Goal: Task Accomplishment & Management: Manage account settings

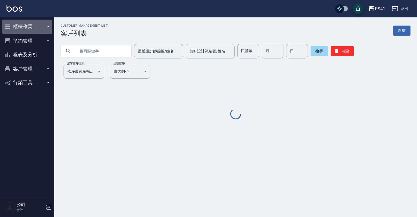
click at [21, 30] on button "櫃檯作業" at bounding box center [27, 27] width 50 height 14
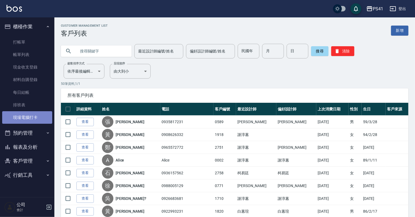
click at [30, 120] on link "現場電腦打卡" at bounding box center [27, 117] width 50 height 12
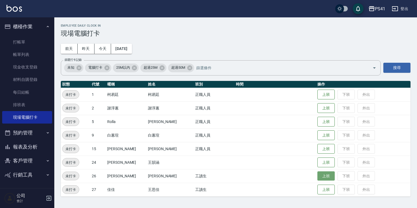
click at [321, 176] on button "上班" at bounding box center [326, 176] width 17 height 10
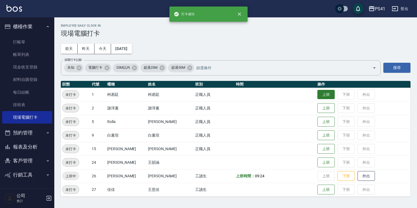
click at [319, 96] on button "上班" at bounding box center [326, 95] width 17 height 10
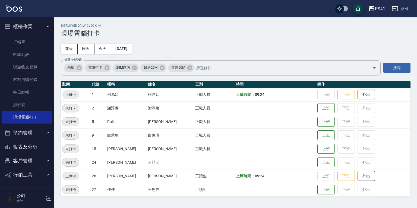
drag, startPoint x: 324, startPoint y: 162, endPoint x: 330, endPoint y: 164, distance: 6.3
click at [324, 162] on button "上班" at bounding box center [326, 163] width 17 height 10
click at [318, 145] on button "上班" at bounding box center [326, 149] width 17 height 10
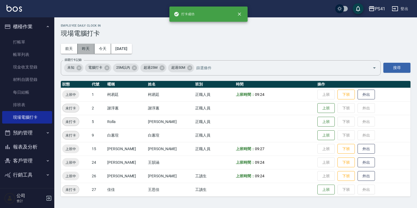
click at [86, 50] on button "昨天" at bounding box center [86, 49] width 17 height 10
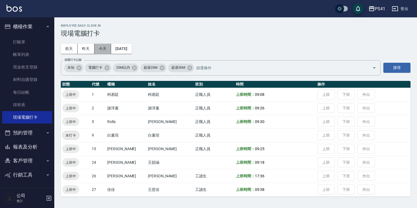
click at [101, 50] on button "今天" at bounding box center [103, 49] width 17 height 10
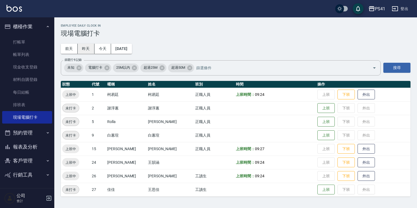
click at [87, 50] on button "昨天" at bounding box center [86, 49] width 17 height 10
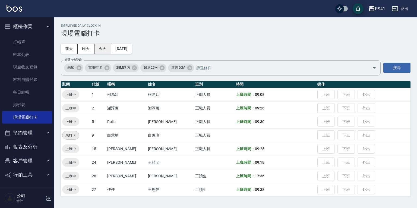
click at [96, 46] on button "今天" at bounding box center [103, 49] width 17 height 10
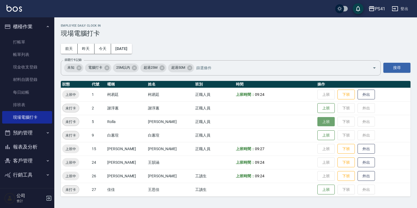
click at [324, 118] on button "上班" at bounding box center [326, 122] width 17 height 10
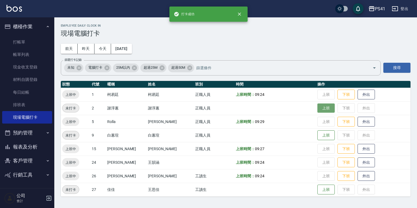
click at [322, 106] on button "上班" at bounding box center [326, 109] width 17 height 10
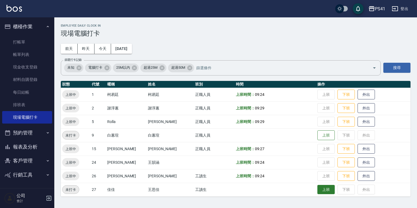
click at [318, 191] on button "上班" at bounding box center [326, 190] width 17 height 10
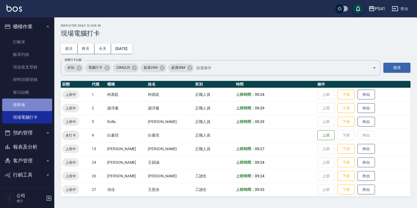
click at [27, 105] on link "排班表" at bounding box center [27, 105] width 50 height 12
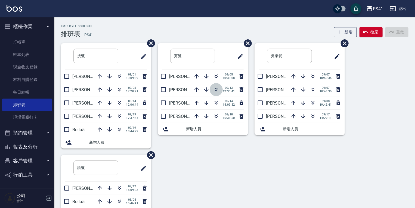
click at [213, 92] on icon "button" at bounding box center [216, 89] width 7 height 7
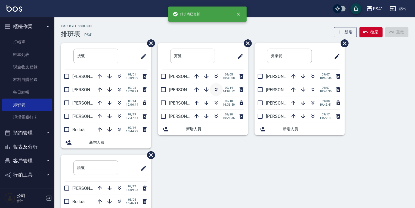
click at [214, 89] on icon "button" at bounding box center [216, 89] width 7 height 7
click at [193, 164] on div "洗髮 ​ [PERSON_NAME]15 [DATE] 13:09:59 [PERSON_NAME]1 [DATE] 17:20:21 [PERSON_NAM…" at bounding box center [231, 155] width 354 height 224
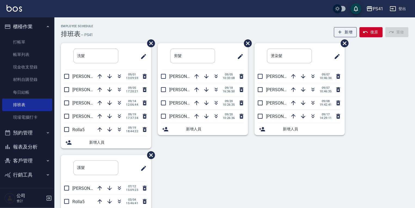
click at [33, 162] on button "客戶管理" at bounding box center [27, 161] width 50 height 14
drag, startPoint x: 25, startPoint y: 176, endPoint x: 31, endPoint y: 172, distance: 7.0
click at [25, 176] on link "客戶列表" at bounding box center [27, 176] width 50 height 12
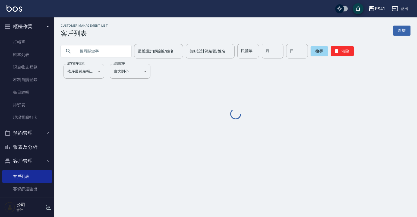
click at [93, 57] on input "text" at bounding box center [101, 51] width 51 height 15
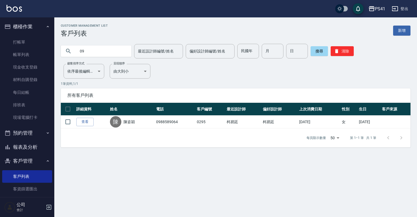
type input "0"
type input "莊"
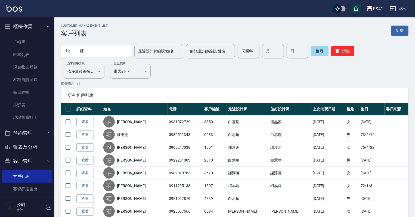
drag, startPoint x: 38, startPoint y: 146, endPoint x: 38, endPoint y: 142, distance: 3.3
click at [38, 146] on button "報表及分析" at bounding box center [27, 147] width 50 height 14
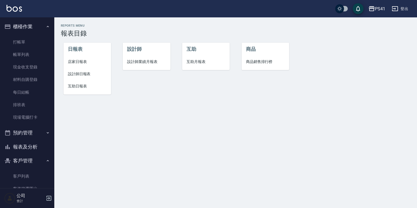
click at [85, 75] on span "設計師日報表" at bounding box center [87, 74] width 39 height 6
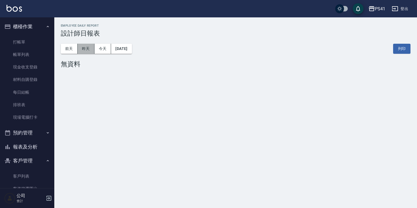
click at [86, 46] on button "昨天" at bounding box center [86, 49] width 17 height 10
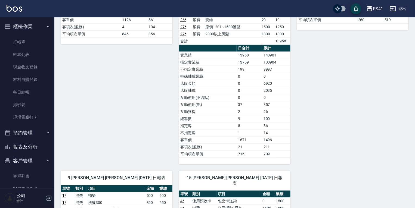
scroll to position [130, 0]
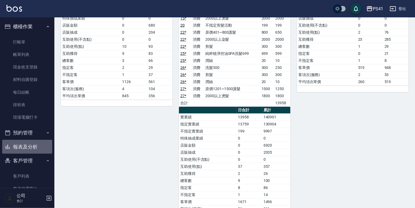
click at [28, 149] on button "報表及分析" at bounding box center [27, 147] width 50 height 14
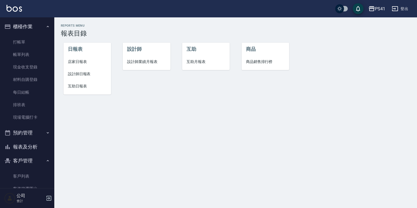
click at [79, 87] on span "互助日報表" at bounding box center [87, 86] width 39 height 6
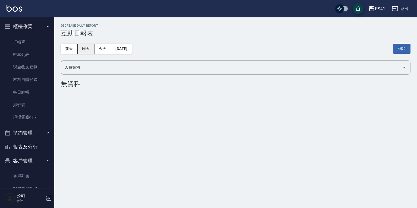
click at [88, 50] on button "昨天" at bounding box center [86, 49] width 17 height 10
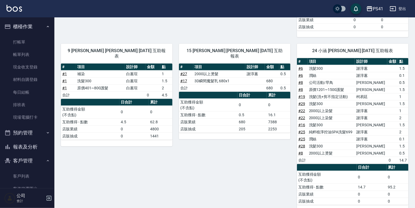
scroll to position [152, 0]
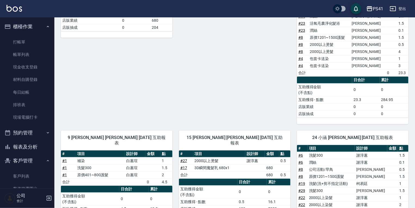
click at [27, 143] on button "報表及分析" at bounding box center [27, 147] width 50 height 14
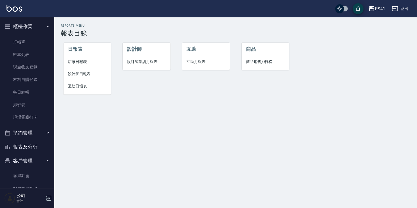
click at [201, 61] on span "互助月報表" at bounding box center [206, 62] width 39 height 6
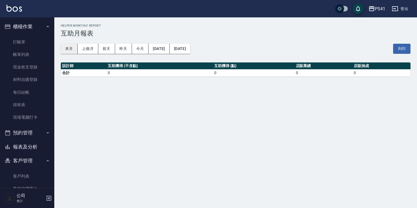
click at [67, 50] on button "本月" at bounding box center [69, 49] width 17 height 10
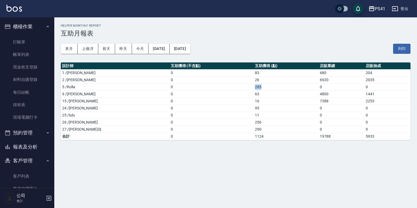
drag, startPoint x: 231, startPoint y: 86, endPoint x: 214, endPoint y: 87, distance: 17.4
click at [214, 87] on tr "5 /Rolla 0 285 0 0" at bounding box center [236, 86] width 350 height 7
drag, startPoint x: 214, startPoint y: 87, endPoint x: 229, endPoint y: 122, distance: 38.0
click at [254, 122] on td "256" at bounding box center [286, 122] width 65 height 7
drag, startPoint x: 229, startPoint y: 122, endPoint x: 236, endPoint y: 129, distance: 10.0
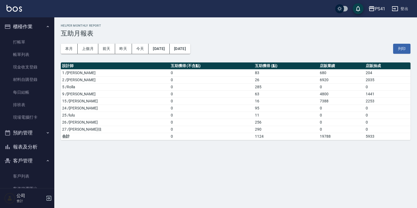
click at [254, 129] on td "290" at bounding box center [286, 129] width 65 height 7
drag, startPoint x: 312, startPoint y: 101, endPoint x: 275, endPoint y: 104, distance: 36.8
click at [275, 104] on tbody "1 /[PERSON_NAME]0 83 680 204 2 /[PERSON_NAME]0 26 6920 2035 5 /Rolla 0 285 0 0 …" at bounding box center [236, 104] width 350 height 71
drag, startPoint x: 275, startPoint y: 104, endPoint x: 269, endPoint y: 106, distance: 6.1
click at [269, 106] on td "95" at bounding box center [286, 108] width 65 height 7
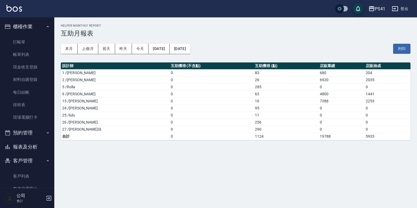
click at [16, 169] on ul "客戶列表 客資篩選匯出 卡券管理" at bounding box center [27, 189] width 50 height 42
click at [16, 175] on link "客戶列表" at bounding box center [27, 176] width 50 height 12
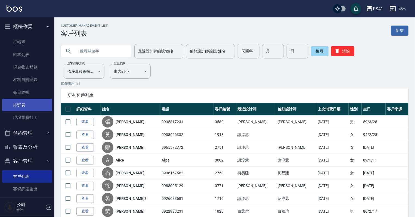
click at [23, 102] on link "排班表" at bounding box center [27, 105] width 50 height 12
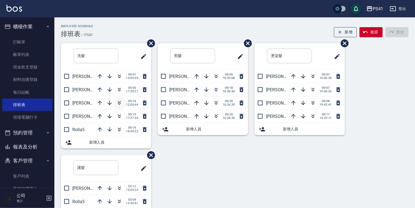
click at [120, 105] on icon "button" at bounding box center [119, 103] width 7 height 7
drag, startPoint x: 26, startPoint y: 177, endPoint x: 23, endPoint y: 183, distance: 7.1
click at [26, 177] on link "客戶列表" at bounding box center [27, 176] width 50 height 12
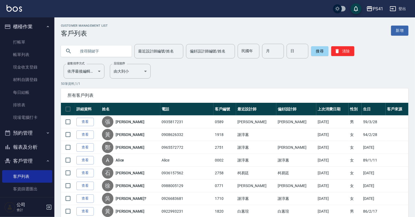
click at [83, 53] on input "text" at bounding box center [101, 51] width 51 height 15
type input "0916633921"
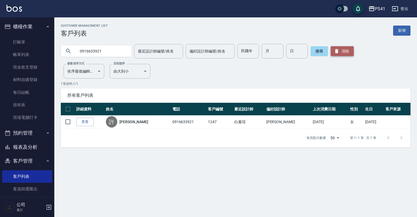
click at [340, 52] on button "清除" at bounding box center [342, 51] width 23 height 10
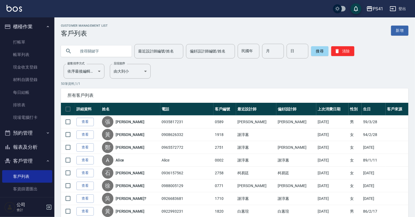
click at [91, 51] on input "text" at bounding box center [101, 51] width 51 height 15
type input "0988589064"
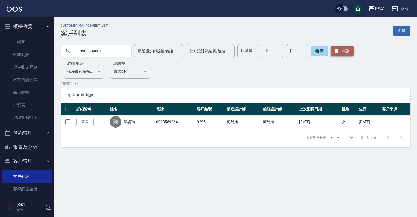
click at [346, 48] on button "清除" at bounding box center [342, 51] width 23 height 10
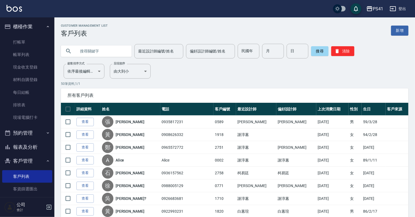
click at [115, 46] on input "text" at bounding box center [101, 51] width 51 height 15
type input "紀"
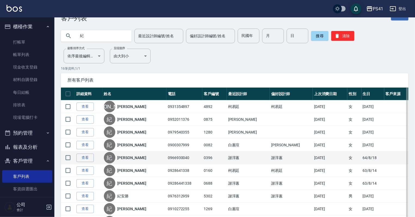
scroll to position [22, 0]
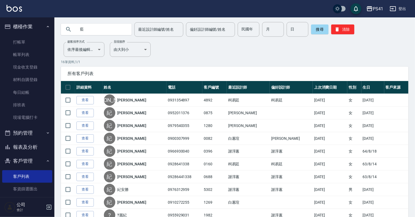
type input "藍"
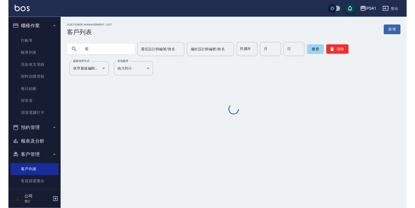
scroll to position [0, 0]
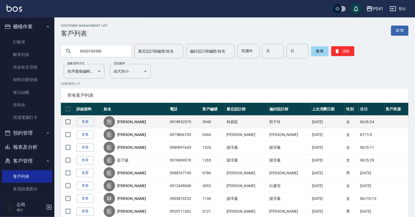
type input "0920160360"
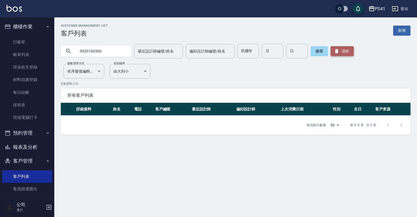
click at [347, 53] on button "清除" at bounding box center [342, 51] width 23 height 10
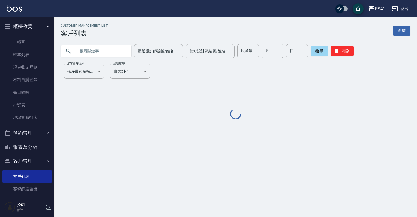
click at [86, 51] on input "text" at bounding box center [101, 51] width 51 height 15
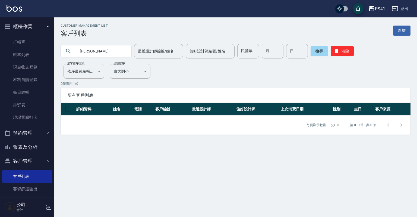
type input "許"
click at [87, 52] on input "09418711125" at bounding box center [101, 51] width 51 height 15
type input "0918711125"
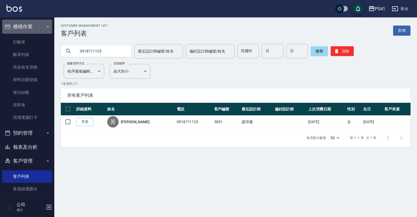
click at [28, 33] on button "櫃檯作業" at bounding box center [27, 27] width 50 height 14
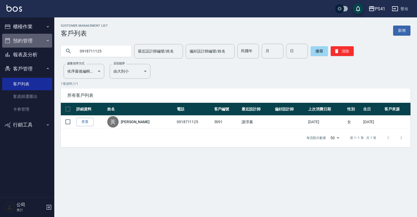
click at [27, 40] on button "預約管理" at bounding box center [27, 41] width 50 height 14
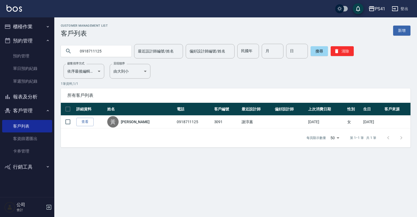
click at [27, 29] on button "櫃檯作業" at bounding box center [27, 27] width 50 height 14
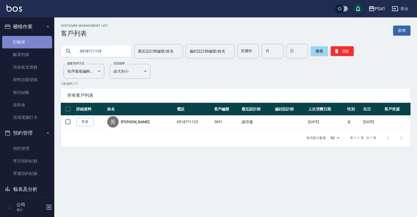
click at [26, 45] on link "打帳單" at bounding box center [27, 42] width 50 height 12
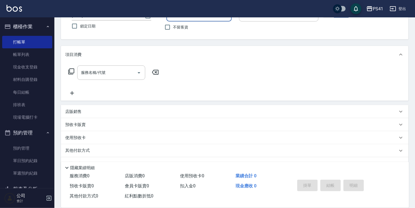
scroll to position [43, 0]
click at [73, 107] on div "店販銷售" at bounding box center [234, 111] width 347 height 13
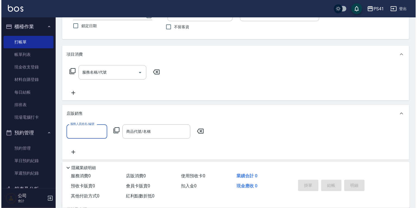
scroll to position [0, 0]
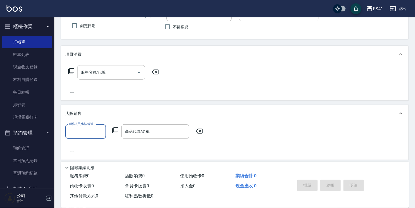
click at [112, 131] on icon at bounding box center [115, 130] width 7 height 7
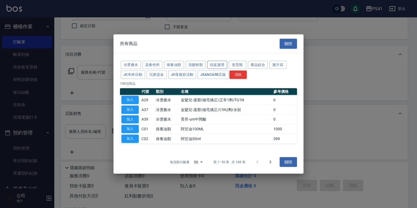
click at [218, 65] on button "頭皮護理" at bounding box center [217, 65] width 20 height 8
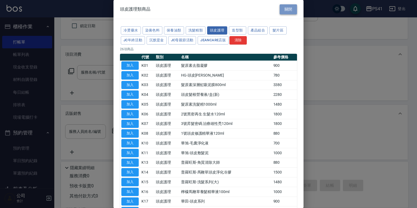
click at [281, 8] on button "關閉" at bounding box center [288, 9] width 17 height 10
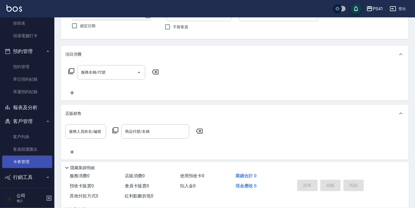
scroll to position [84, 0]
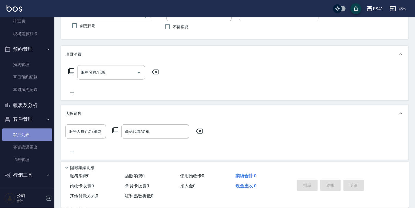
click at [42, 136] on link "客戶列表" at bounding box center [27, 135] width 50 height 12
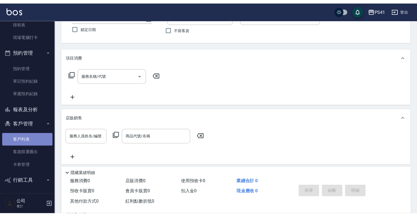
scroll to position [75, 0]
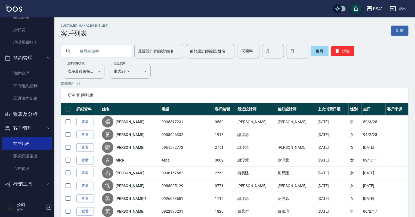
click at [107, 50] on input "text" at bounding box center [101, 51] width 51 height 15
type input "0955353822"
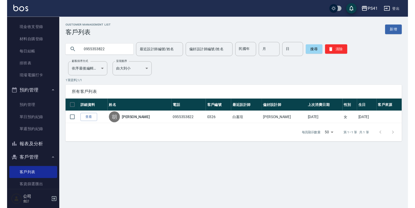
scroll to position [10, 0]
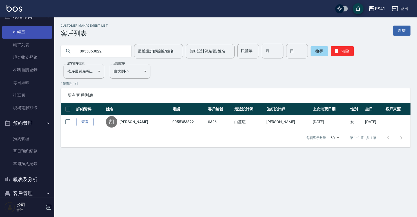
click at [24, 36] on link "打帳單" at bounding box center [27, 32] width 50 height 12
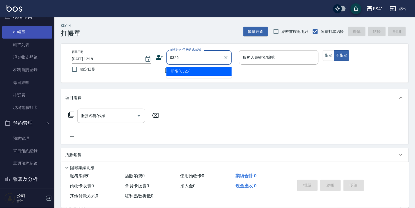
type input "0326"
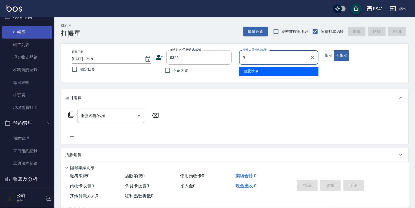
type input "白蕙瑄-9"
type button "false"
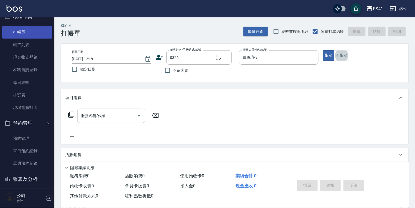
type input "[PERSON_NAME]/0955353822/0326"
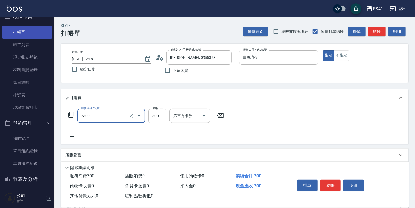
type input "剪髮(2300)"
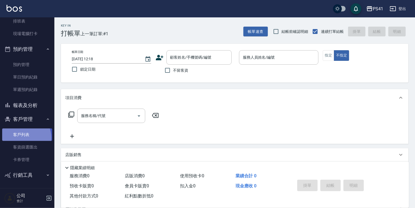
click at [25, 137] on link "客戶列表" at bounding box center [27, 135] width 50 height 12
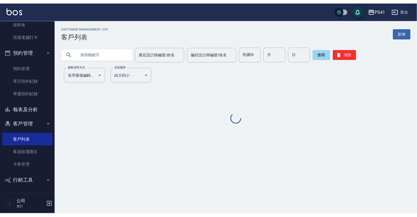
scroll to position [75, 0]
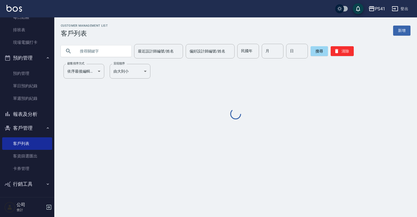
click at [102, 48] on input "text" at bounding box center [101, 51] width 51 height 15
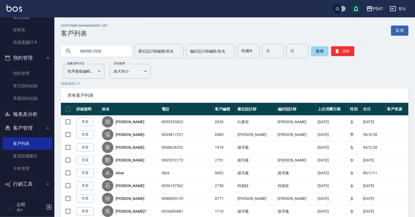
type input "0905812923"
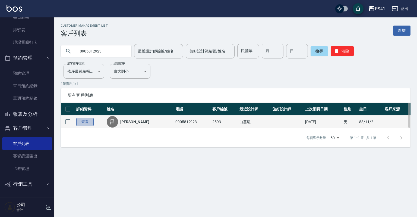
click at [83, 122] on link "查看" at bounding box center [84, 122] width 17 height 8
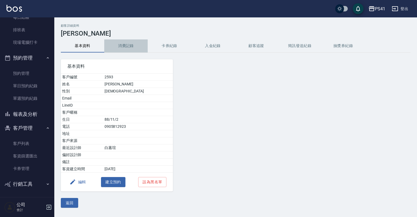
click at [133, 49] on button "消費記錄" at bounding box center [125, 45] width 43 height 13
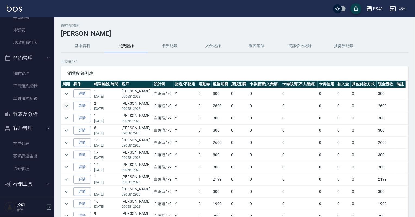
click at [68, 107] on icon "expand row" at bounding box center [66, 106] width 7 height 7
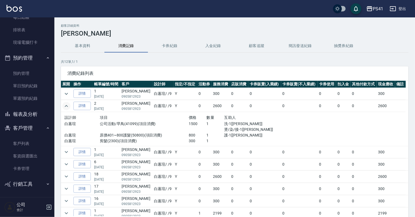
click at [98, 51] on button "基本資料" at bounding box center [82, 45] width 43 height 13
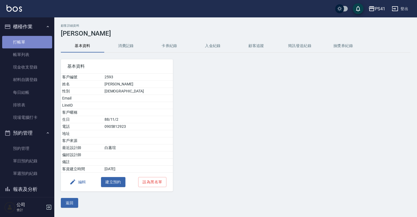
click at [27, 42] on link "打帳單" at bounding box center [27, 42] width 50 height 12
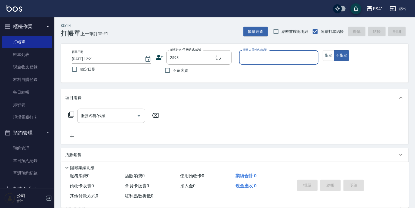
type input "[PERSON_NAME]/0905812923/2593"
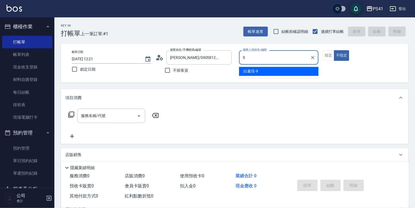
type input "白蕙瑄-9"
type button "false"
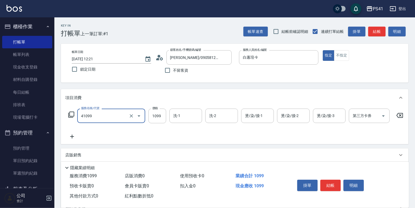
type input "公司活動/早鳥(41099)"
type input "1500"
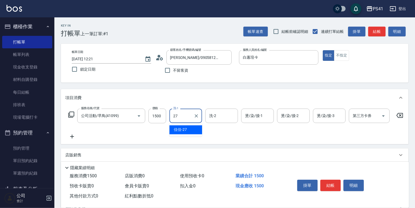
type input "佳佳-27"
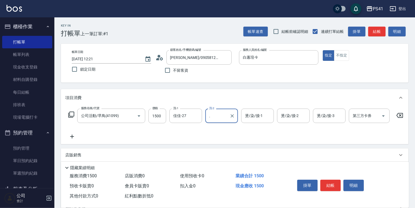
type input "."
type input "白蕙瑄-9"
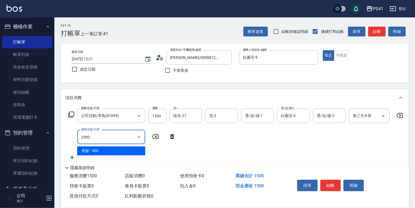
type input "剪髮(2300)"
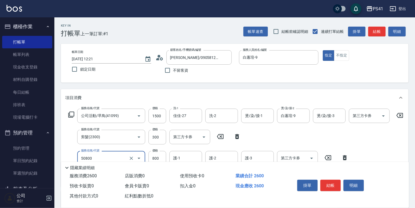
type input "原價401~800護髮(50800)"
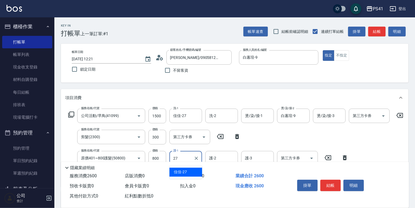
type input "佳佳-27"
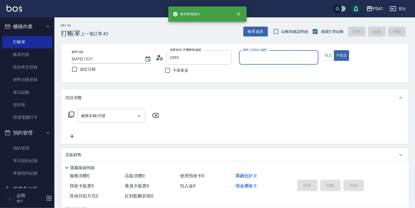
type input "[PERSON_NAME]/0905812923/2593"
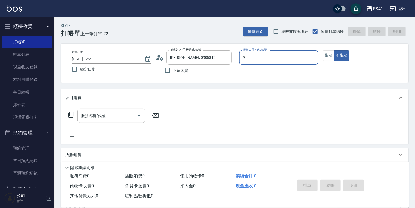
type input "白蕙瑄-9"
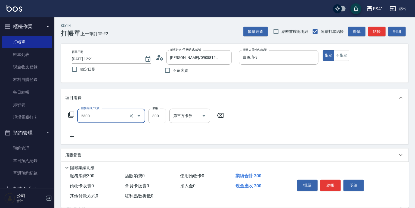
type input "剪髮(2300)"
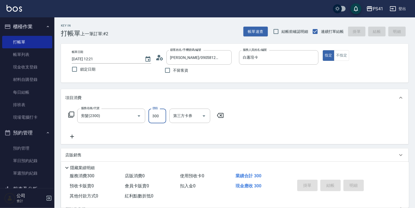
type input "[DATE] 12:22"
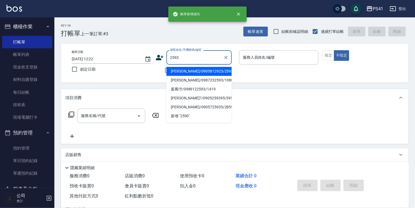
type input "[PERSON_NAME]/0905812923/2593"
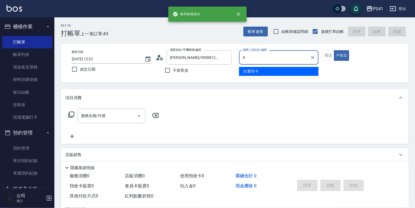
type input "白蕙瑄-9"
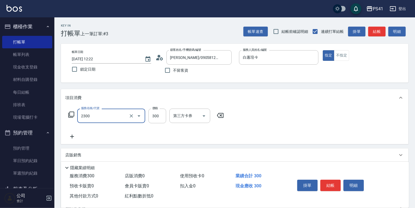
type input "剪髮(2300)"
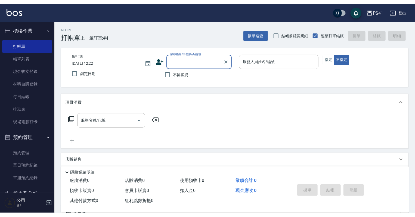
scroll to position [43, 0]
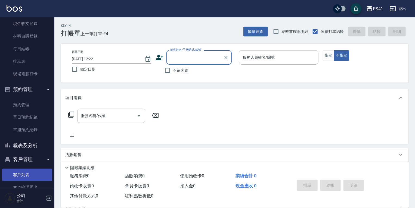
click at [28, 178] on link "客戶列表" at bounding box center [27, 175] width 50 height 12
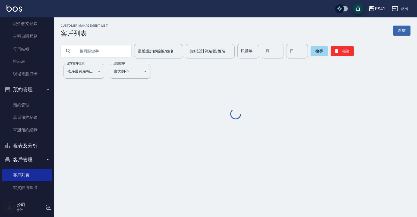
click at [96, 50] on input "text" at bounding box center [101, 51] width 51 height 15
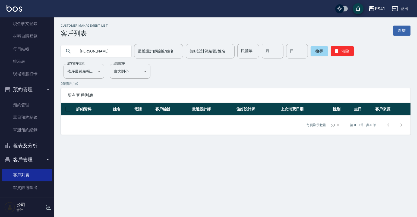
type input "[PERSON_NAME]"
click at [351, 58] on div "Customer Management List 客戶列表 新增 [PERSON_NAME] 最近設計師編號/姓名 最近設計師編號/姓名 偏好設計師編號/姓名…" at bounding box center [235, 79] width 363 height 111
click at [344, 54] on button "清除" at bounding box center [342, 51] width 23 height 10
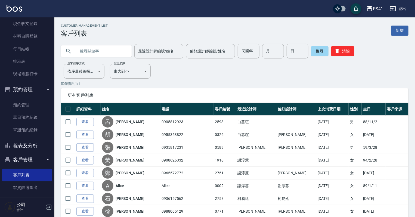
click at [114, 47] on input "text" at bounding box center [101, 51] width 51 height 15
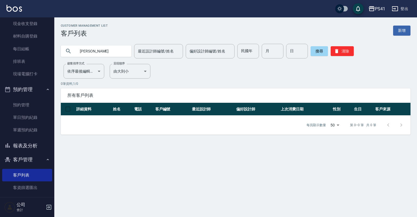
type input "林"
type input "."
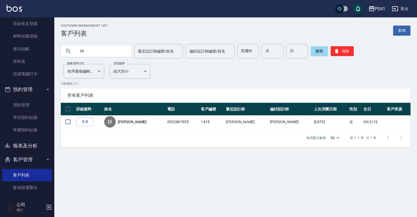
type input "0"
type input "傑"
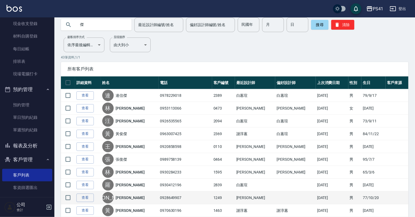
scroll to position [43, 0]
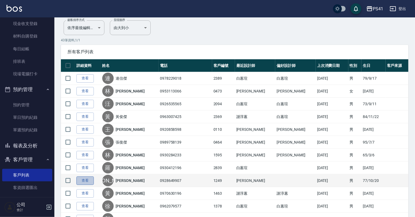
click at [88, 179] on link "查看" at bounding box center [84, 180] width 17 height 8
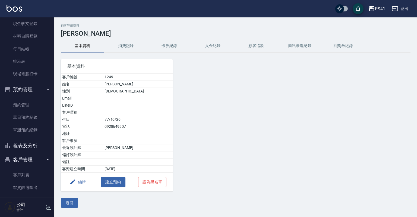
click at [126, 45] on button "消費記錄" at bounding box center [125, 45] width 43 height 13
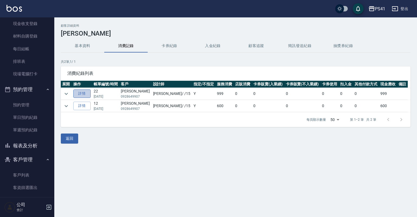
click at [87, 92] on link "詳情" at bounding box center [81, 93] width 17 height 8
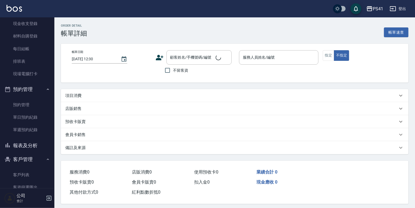
type input "[DATE] 19:41"
type input "[PERSON_NAME]15"
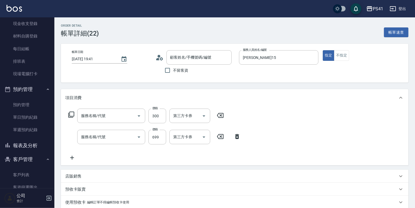
type input "[PERSON_NAME]/0928649907/1249"
type input "剪髮(2300)"
type input "純粹植淨控油SPA洗髮699(1699)"
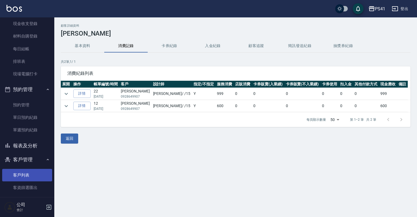
drag, startPoint x: 19, startPoint y: 174, endPoint x: 16, endPoint y: 173, distance: 3.3
click at [19, 174] on link "客戶列表" at bounding box center [27, 175] width 50 height 12
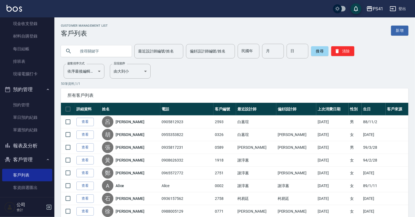
click at [84, 51] on input "text" at bounding box center [101, 51] width 51 height 15
type input "0972963072"
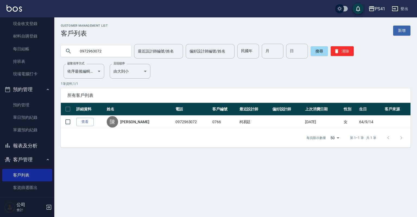
click at [33, 143] on button "報表及分析" at bounding box center [27, 146] width 50 height 14
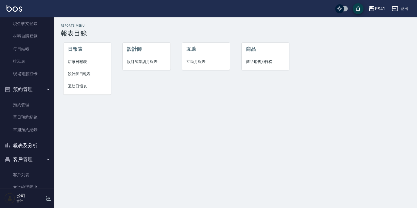
click at [85, 75] on span "設計師日報表" at bounding box center [87, 74] width 39 height 6
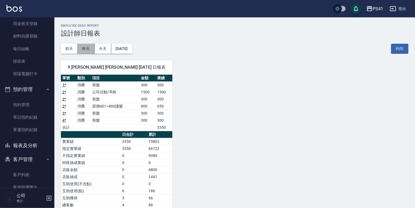
click at [87, 49] on button "昨天" at bounding box center [86, 49] width 17 height 10
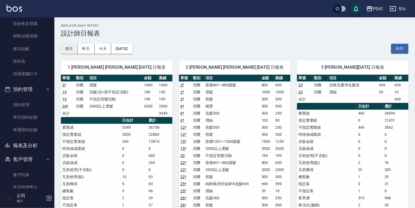
click at [71, 47] on button "前天" at bounding box center [69, 49] width 17 height 10
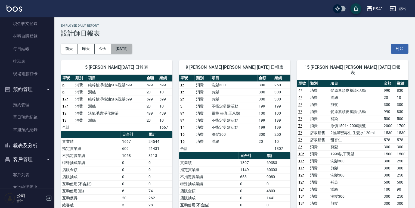
click at [123, 46] on button "[DATE]" at bounding box center [121, 49] width 21 height 10
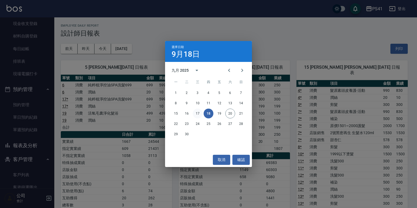
click at [196, 112] on button "17" at bounding box center [198, 114] width 10 height 10
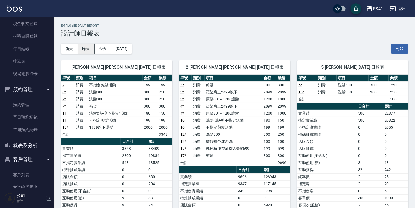
click at [86, 49] on button "昨天" at bounding box center [86, 49] width 17 height 10
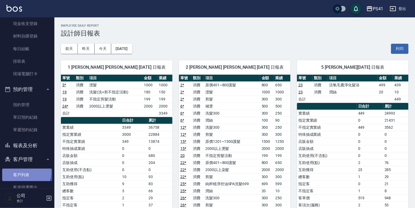
click at [25, 172] on link "客戶列表" at bounding box center [27, 175] width 50 height 12
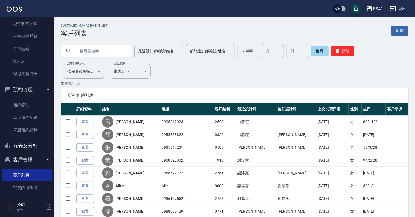
click at [85, 51] on input "text" at bounding box center [101, 51] width 51 height 15
type input "傑"
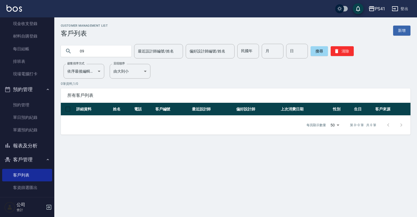
type input "0"
type input "[PERSON_NAME]"
drag, startPoint x: 37, startPoint y: 59, endPoint x: 64, endPoint y: 59, distance: 27.2
click at [37, 59] on link "排班表" at bounding box center [27, 61] width 50 height 12
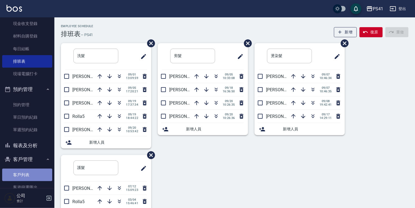
click at [27, 173] on link "客戶列表" at bounding box center [27, 175] width 50 height 12
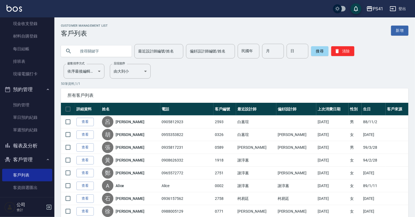
click at [80, 48] on input "text" at bounding box center [101, 51] width 51 height 15
type input "0920400915"
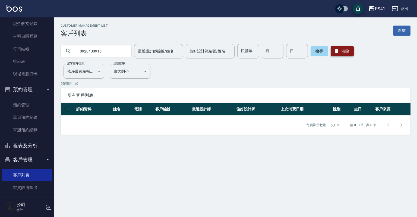
click at [339, 49] on button "清除" at bounding box center [342, 51] width 23 height 10
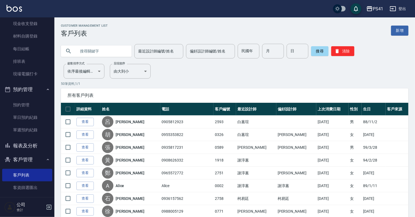
click at [97, 51] on input "text" at bounding box center [101, 51] width 51 height 15
type input "0973233895"
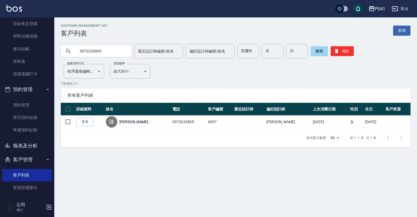
click at [81, 122] on link "查看" at bounding box center [84, 122] width 17 height 8
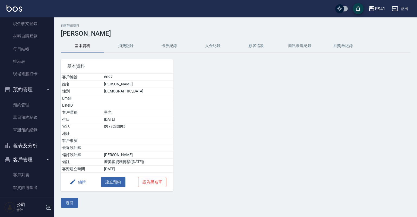
click at [121, 76] on td "6097" at bounding box center [138, 77] width 71 height 7
click at [82, 180] on button "編輯" at bounding box center [77, 182] width 21 height 10
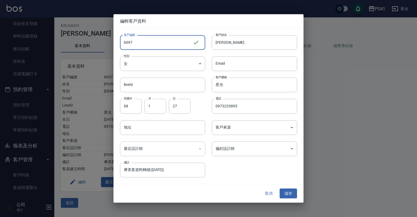
click at [137, 40] on input "6097" at bounding box center [156, 42] width 73 height 15
type input "60971715"
click at [289, 192] on button "儲存" at bounding box center [288, 193] width 17 height 10
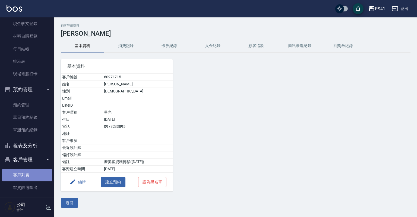
click at [28, 176] on link "客戶列表" at bounding box center [27, 175] width 50 height 12
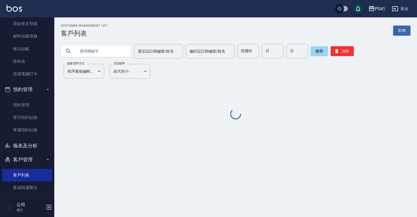
click at [98, 49] on input "text" at bounding box center [101, 51] width 51 height 15
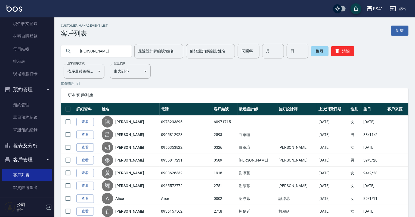
type input "[PERSON_NAME]"
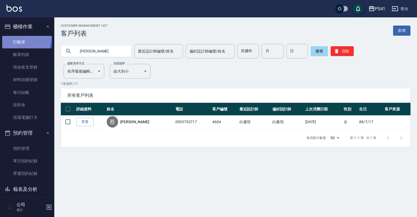
click at [17, 37] on link "打帳單" at bounding box center [27, 42] width 50 height 12
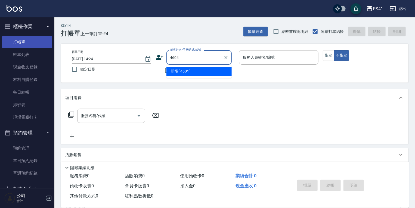
type input "4604"
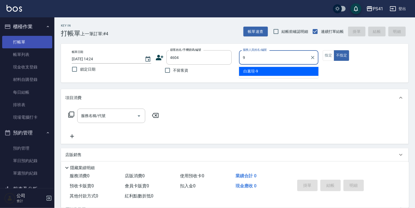
type input "白蕙瑄-9"
type button "false"
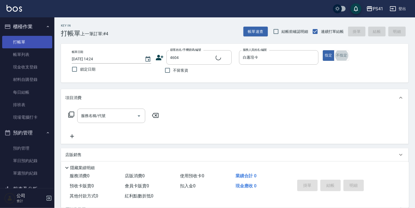
type input "[PERSON_NAME]/0903792717/4604"
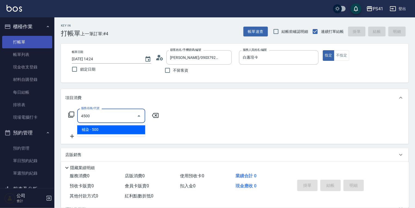
type input "補染(4500)"
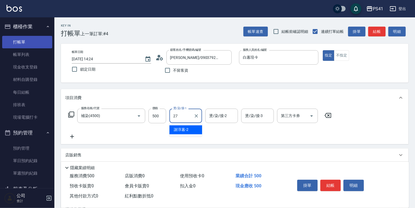
type input "佳佳-27"
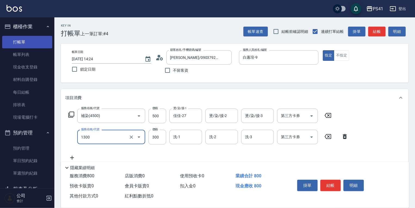
type input "洗髮300(1300)"
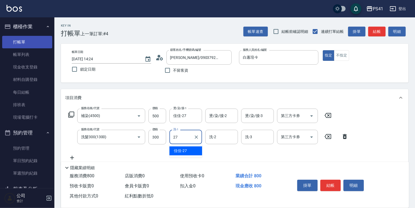
type input "佳佳-27"
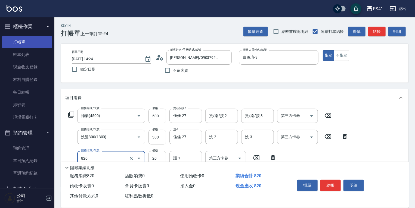
type input "潤絲(820)"
type input "佳佳-27"
type input "剪髮(2300)"
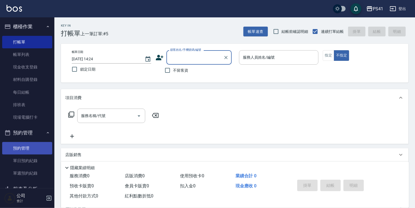
scroll to position [65, 0]
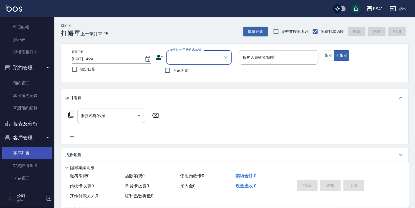
click at [28, 154] on link "客戶列表" at bounding box center [27, 153] width 50 height 12
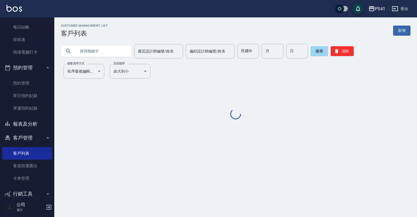
click at [88, 51] on input "text" at bounding box center [101, 51] width 51 height 15
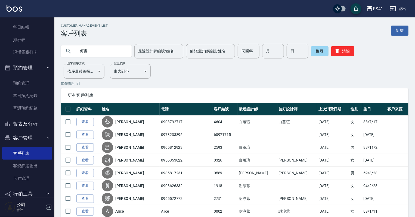
type input "何書"
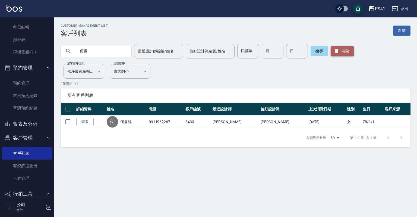
click at [339, 50] on button "清除" at bounding box center [342, 51] width 23 height 10
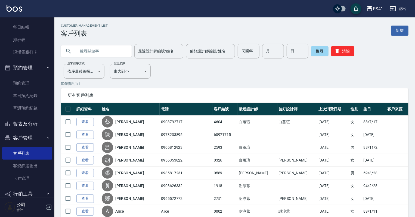
click at [96, 52] on input "text" at bounding box center [101, 51] width 51 height 15
type input "0908013911"
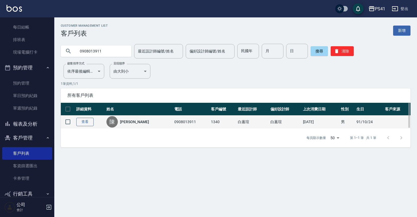
click at [87, 120] on link "查看" at bounding box center [84, 122] width 17 height 8
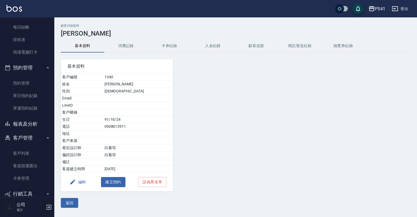
click at [129, 46] on button "消費記錄" at bounding box center [125, 45] width 43 height 13
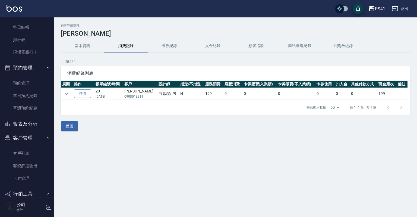
click at [86, 95] on link "詳情" at bounding box center [82, 93] width 17 height 8
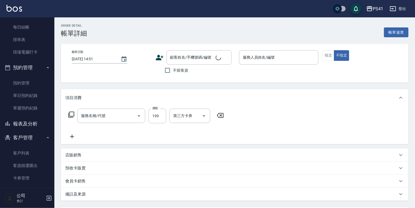
type input "不指定剪髮活動(2199)"
type input "[DATE] 16:13"
type input "白蕙瑄-9"
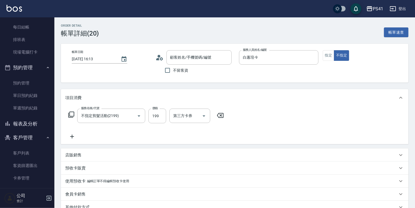
type input "[PERSON_NAME]/0908013911/1340"
drag, startPoint x: 25, startPoint y: 149, endPoint x: 25, endPoint y: 158, distance: 8.7
click at [25, 149] on link "客戶列表" at bounding box center [27, 153] width 50 height 12
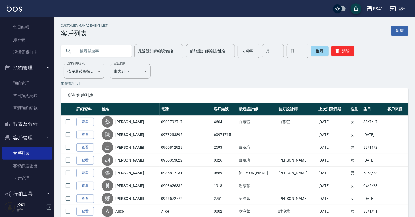
drag, startPoint x: 109, startPoint y: 52, endPoint x: 107, endPoint y: 48, distance: 4.1
click at [109, 52] on input "text" at bounding box center [101, 51] width 51 height 15
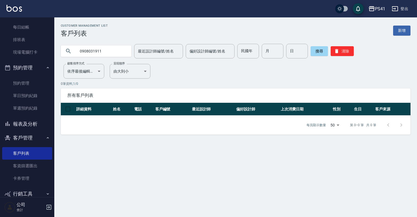
click at [90, 49] on input "0908031911" at bounding box center [101, 51] width 51 height 15
click at [94, 50] on input "0908031911" at bounding box center [101, 51] width 51 height 15
type input "0908013911"
click at [321, 47] on button "搜尋" at bounding box center [319, 51] width 17 height 10
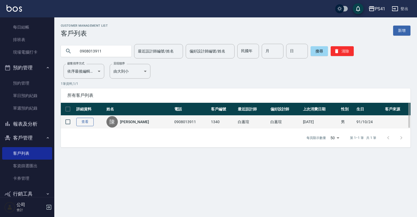
click at [84, 121] on link "查看" at bounding box center [84, 122] width 17 height 8
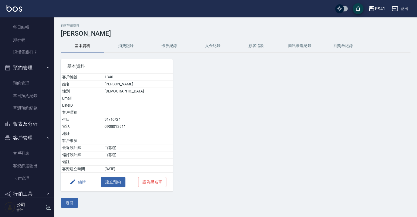
click at [80, 180] on button "編輯" at bounding box center [77, 182] width 21 height 10
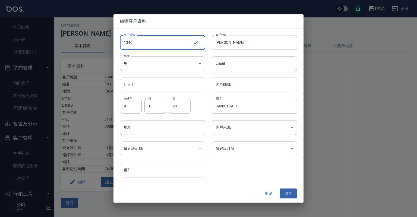
click at [142, 40] on input "1340" at bounding box center [156, 42] width 73 height 15
type input "1"
type input "1716"
click at [293, 192] on button "儲存" at bounding box center [288, 193] width 17 height 10
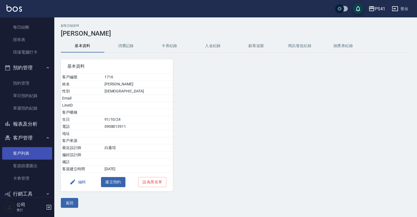
click at [27, 153] on link "客戶列表" at bounding box center [27, 153] width 50 height 12
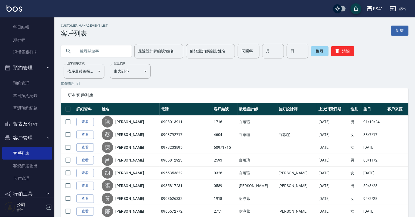
click at [103, 51] on input "text" at bounding box center [101, 51] width 51 height 15
type input "1716"
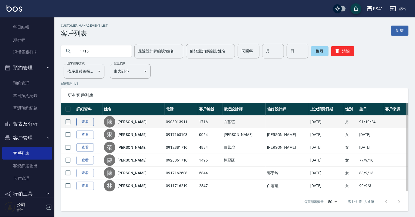
click at [86, 122] on link "查看" at bounding box center [84, 122] width 17 height 8
